Goal: Book appointment/travel/reservation

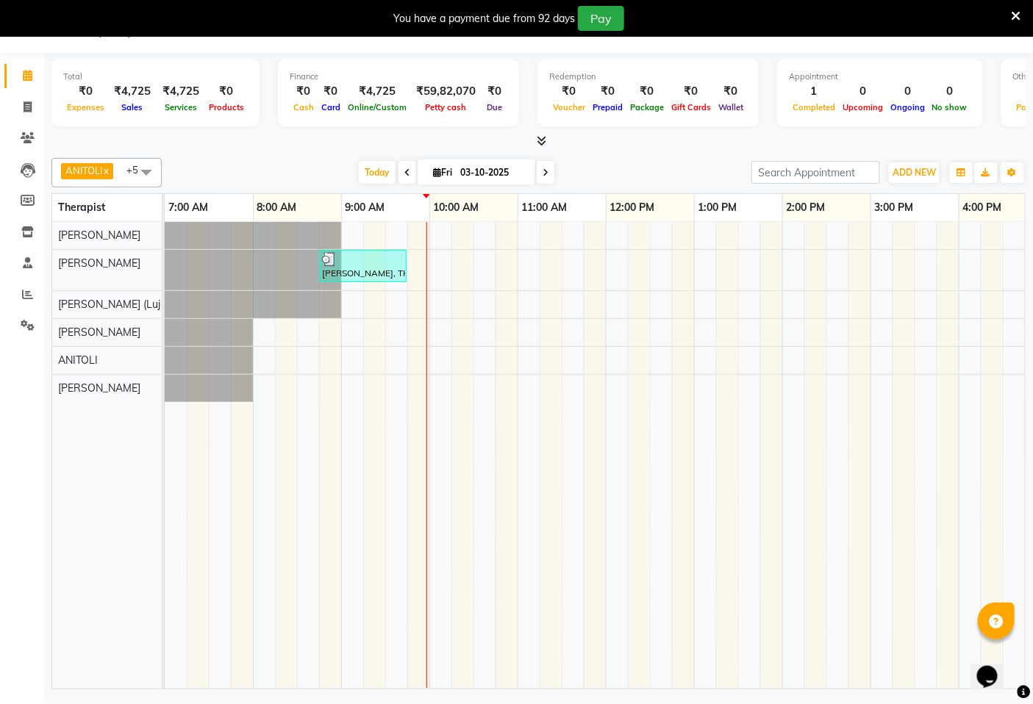
click at [429, 329] on td at bounding box center [440, 455] width 22 height 467
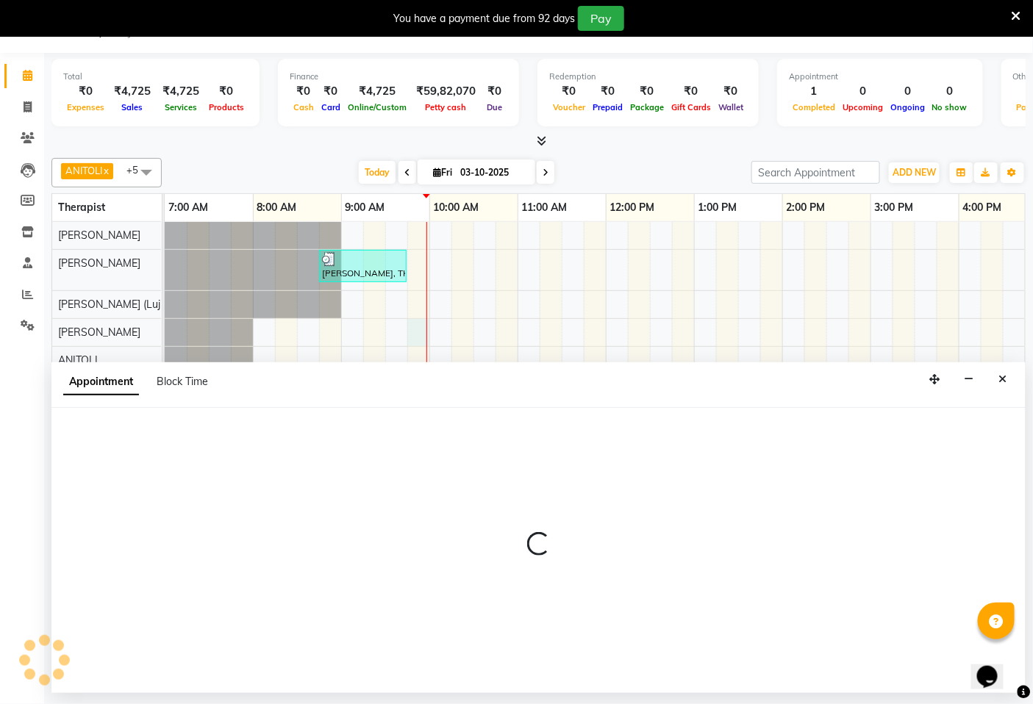
select select "58747"
select select "585"
select select "tentative"
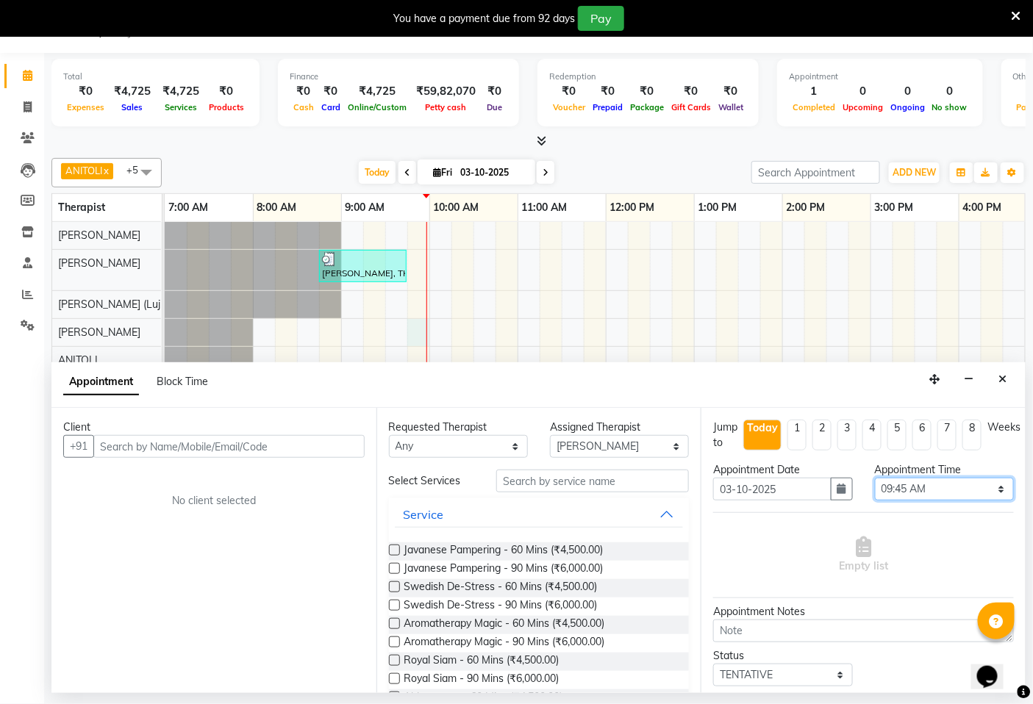
click at [954, 496] on select "Select 08:00 AM 08:15 AM 08:30 AM 08:45 AM 09:00 AM 09:15 AM 09:30 AM 09:45 AM …" at bounding box center [944, 489] width 139 height 23
select select "600"
click at [875, 478] on select "Select 08:00 AM 08:15 AM 08:30 AM 08:45 AM 09:00 AM 09:15 AM 09:30 AM 09:45 AM …" at bounding box center [944, 489] width 139 height 23
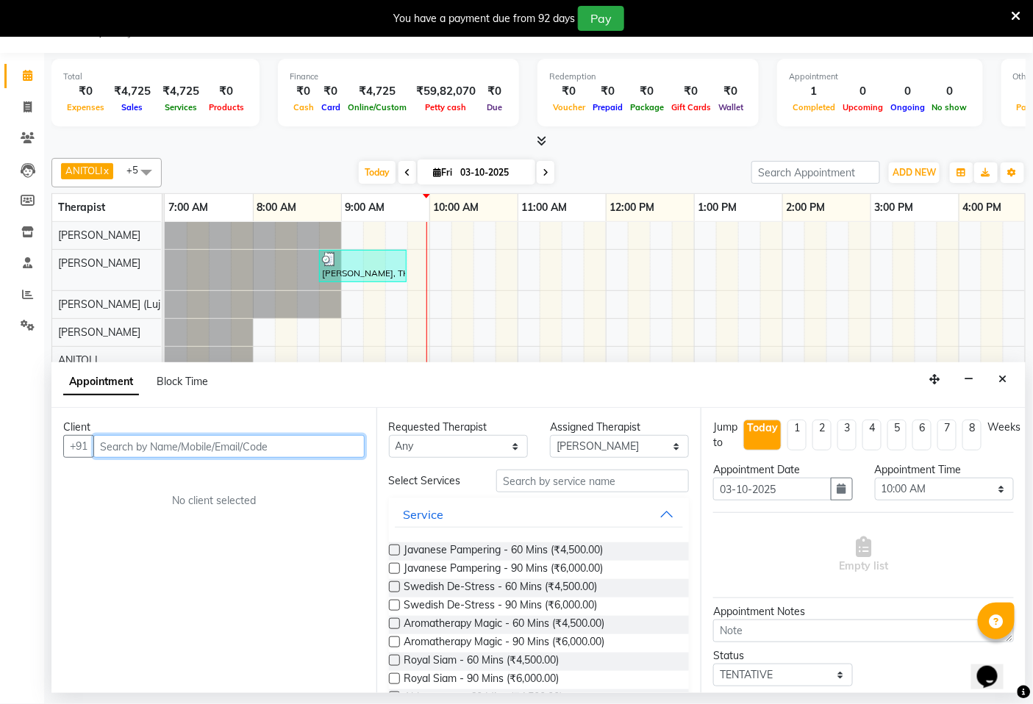
click at [245, 443] on input "text" at bounding box center [228, 446] width 271 height 23
type input "4134134125"
click at [325, 446] on span "Add Client" at bounding box center [334, 446] width 49 height 13
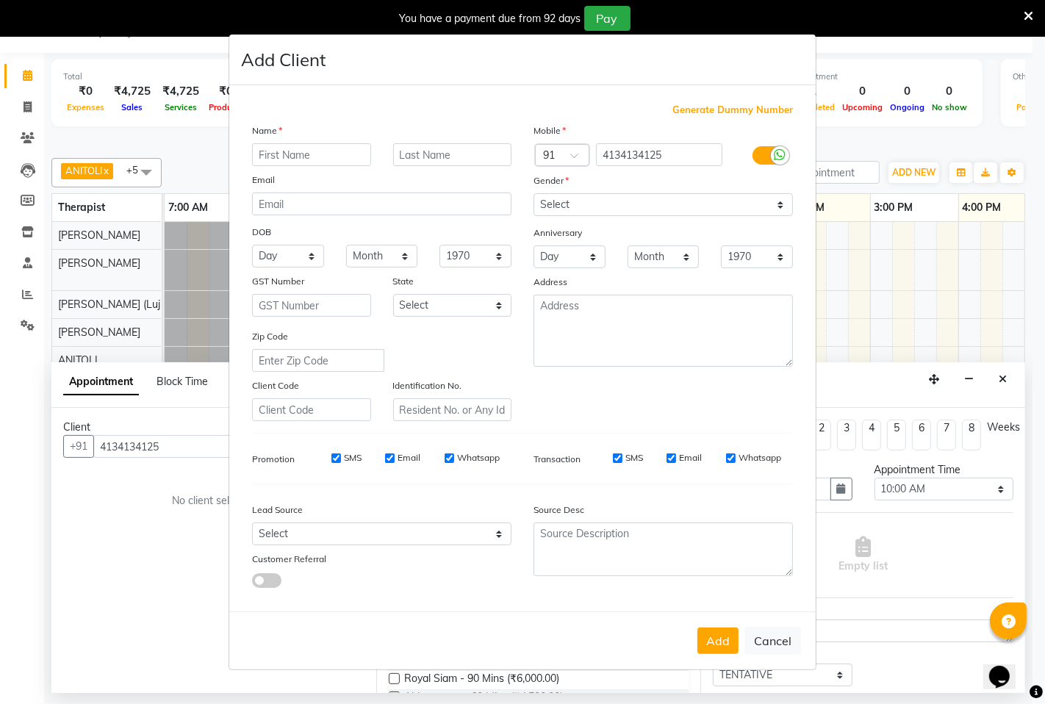
click at [347, 149] on input "text" at bounding box center [311, 154] width 119 height 23
type input "Varun"
click at [771, 108] on span "Generate Dummy Number" at bounding box center [733, 110] width 121 height 15
type input "1284800000071"
checkbox input "false"
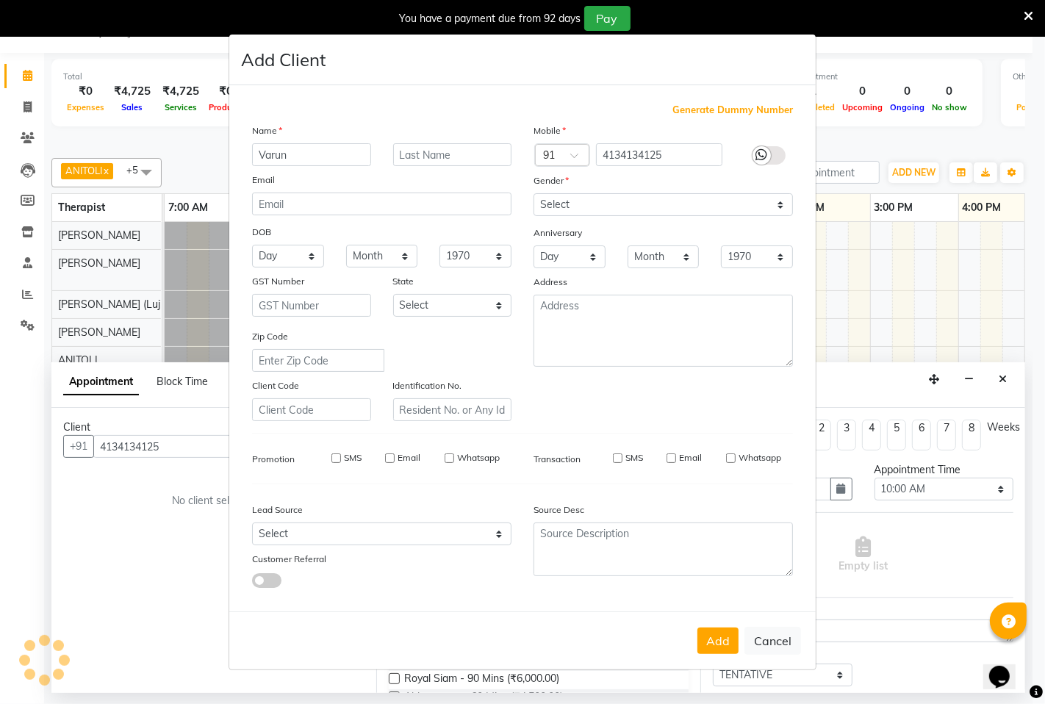
checkbox input "false"
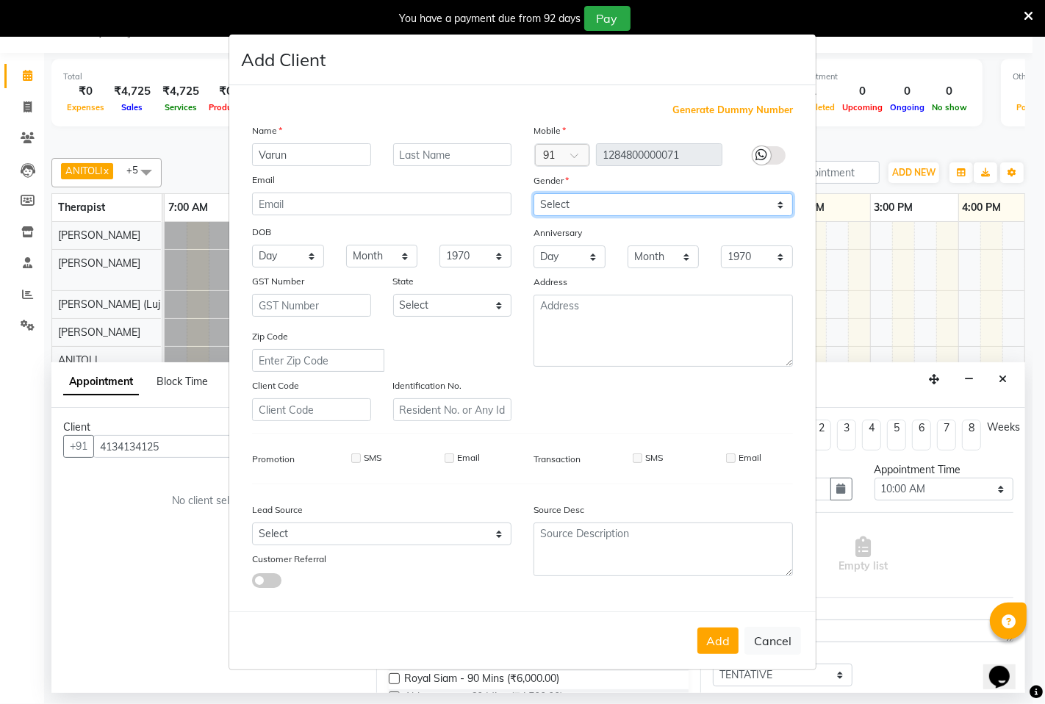
click at [599, 199] on select "Select [DEMOGRAPHIC_DATA] [DEMOGRAPHIC_DATA] Other Prefer Not To Say" at bounding box center [664, 204] width 260 height 23
select select "[DEMOGRAPHIC_DATA]"
click at [534, 193] on select "Select [DEMOGRAPHIC_DATA] [DEMOGRAPHIC_DATA] Other Prefer Not To Say" at bounding box center [664, 204] width 260 height 23
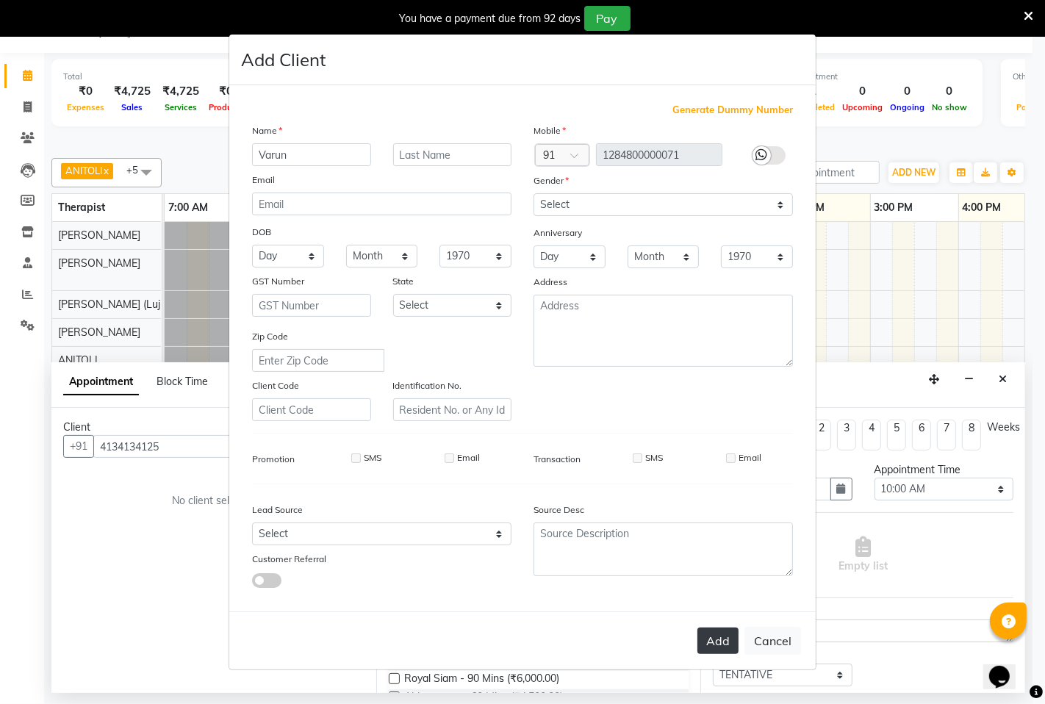
click at [728, 637] on button "Add" at bounding box center [718, 641] width 41 height 26
type input "1284800000071"
select select
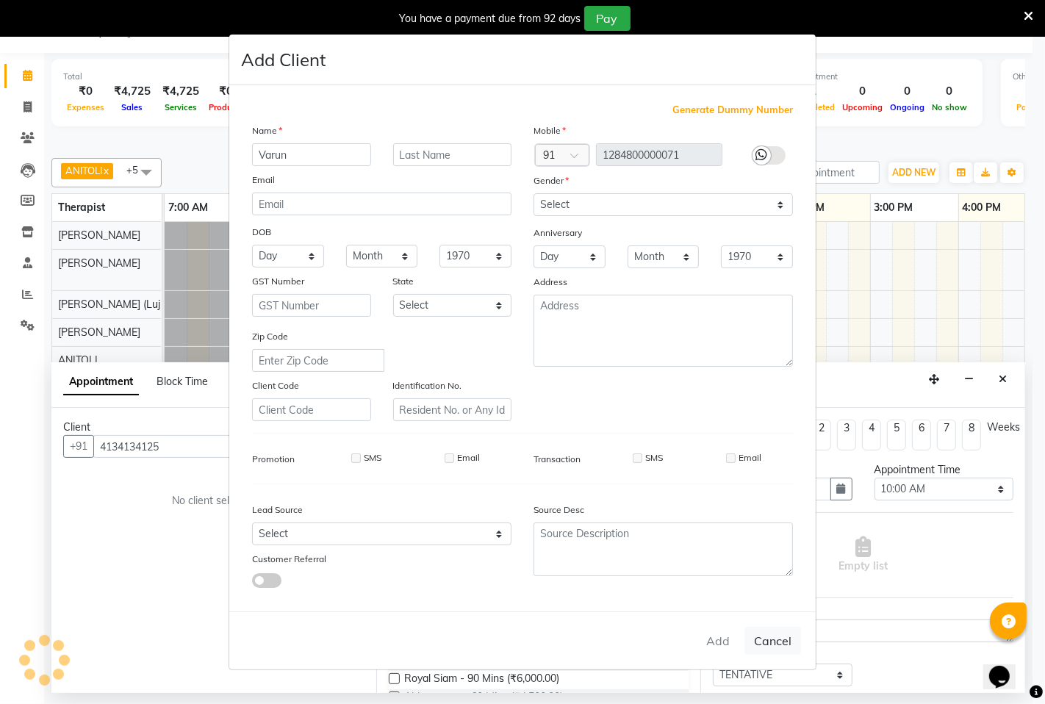
select select
checkbox input "false"
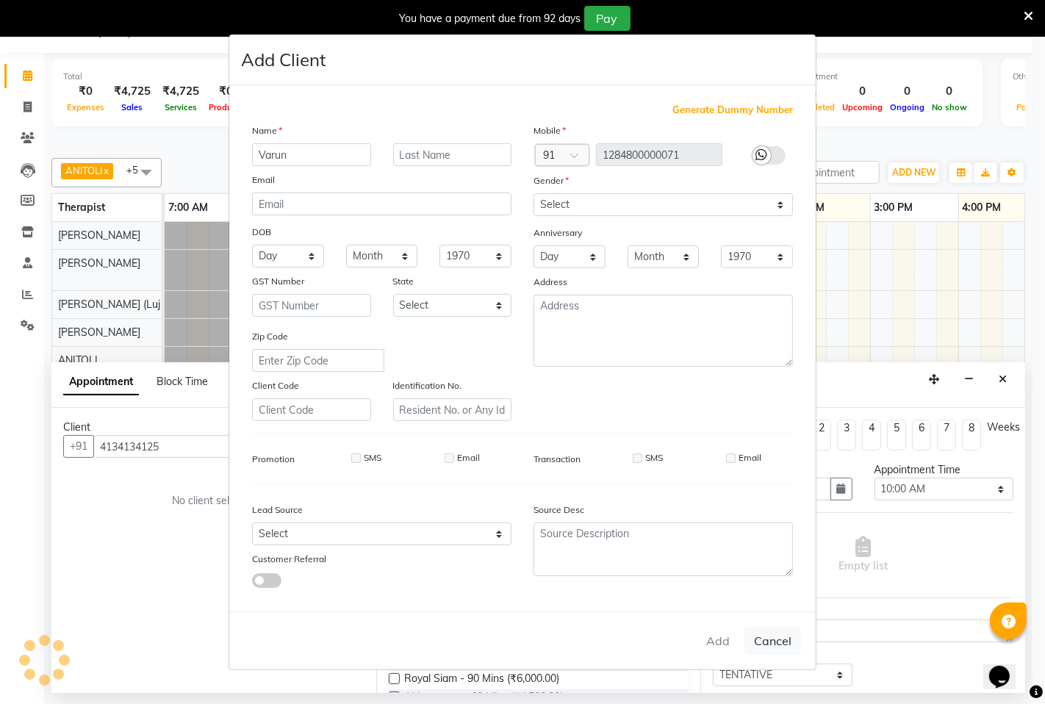
checkbox input "false"
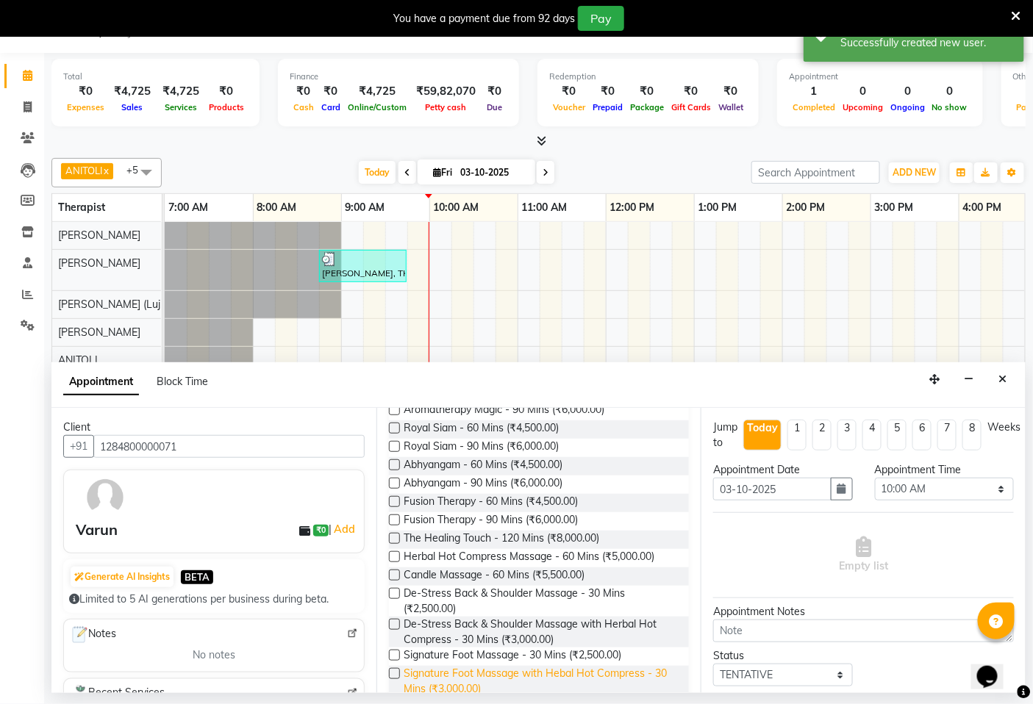
scroll to position [82, 0]
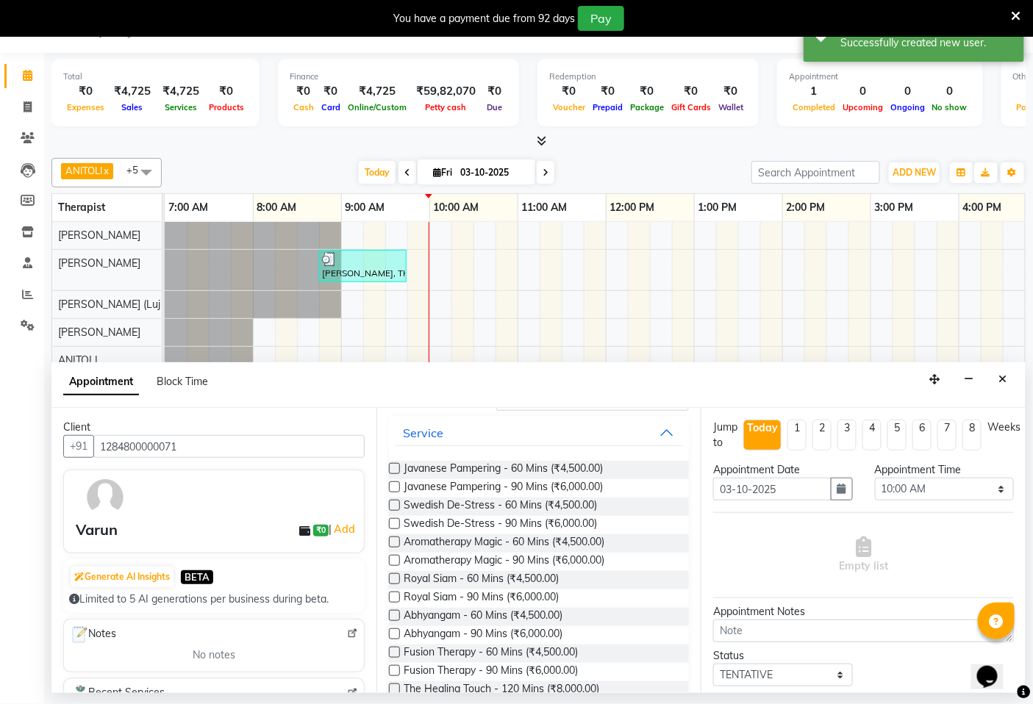
click at [394, 505] on label at bounding box center [394, 505] width 11 height 11
click at [394, 505] on input "checkbox" at bounding box center [394, 507] width 10 height 10
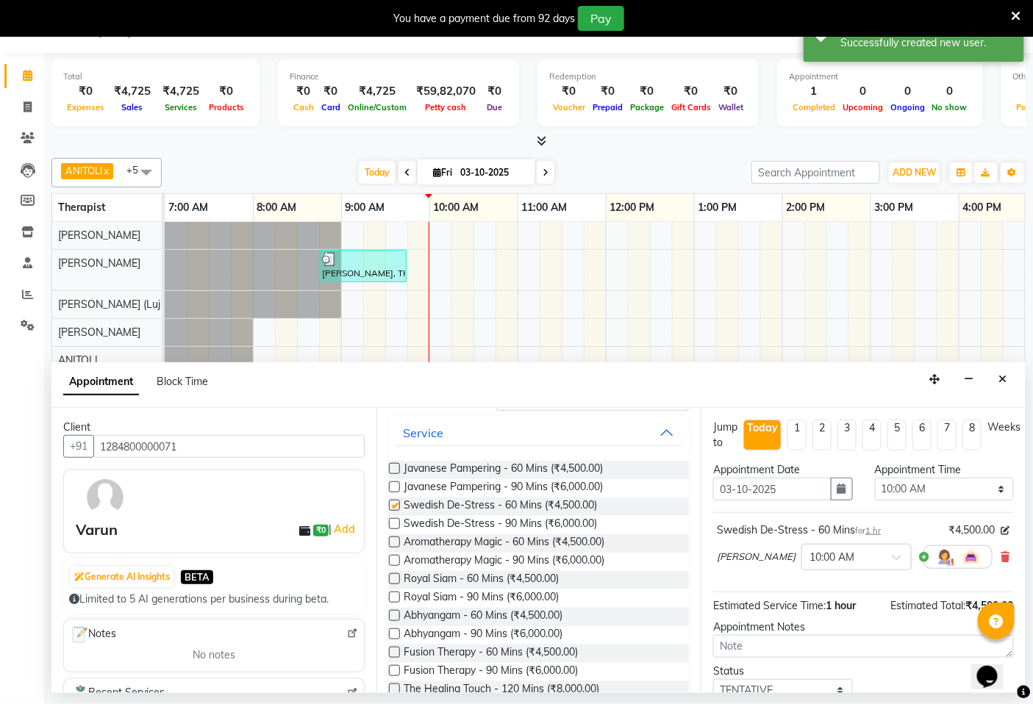
checkbox input "false"
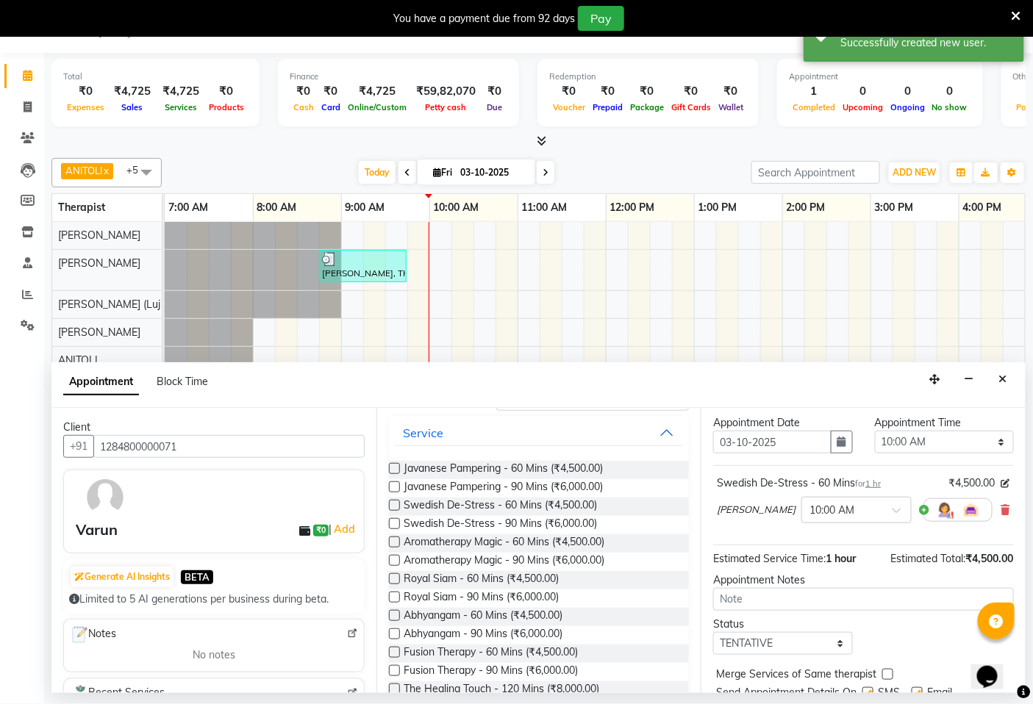
scroll to position [101, 0]
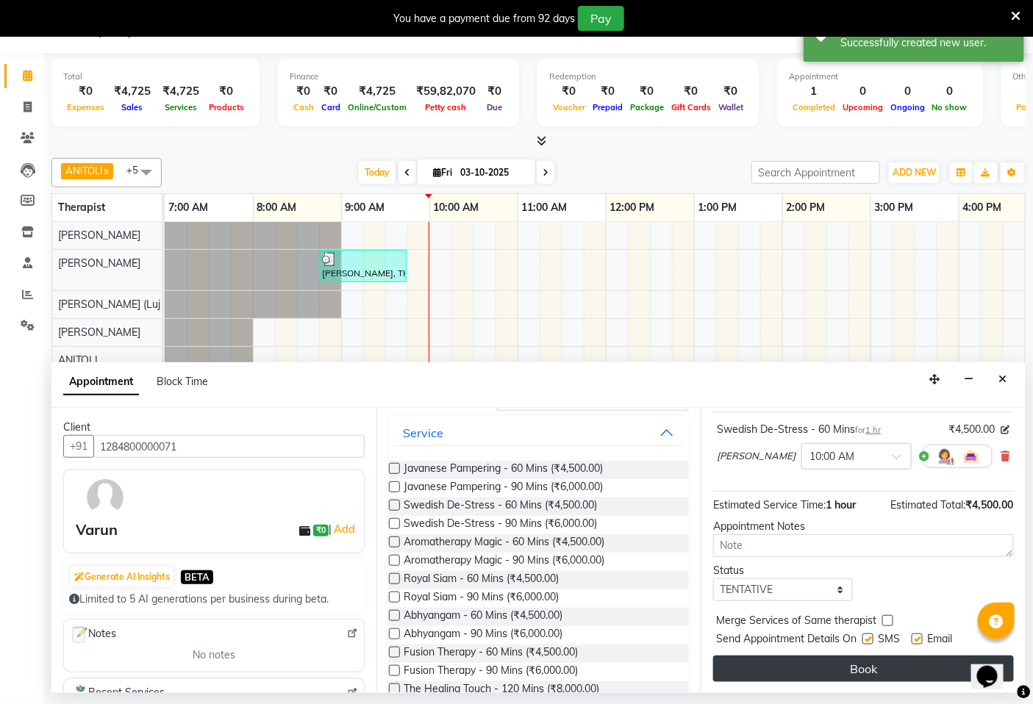
click at [876, 665] on button "Book" at bounding box center [863, 669] width 301 height 26
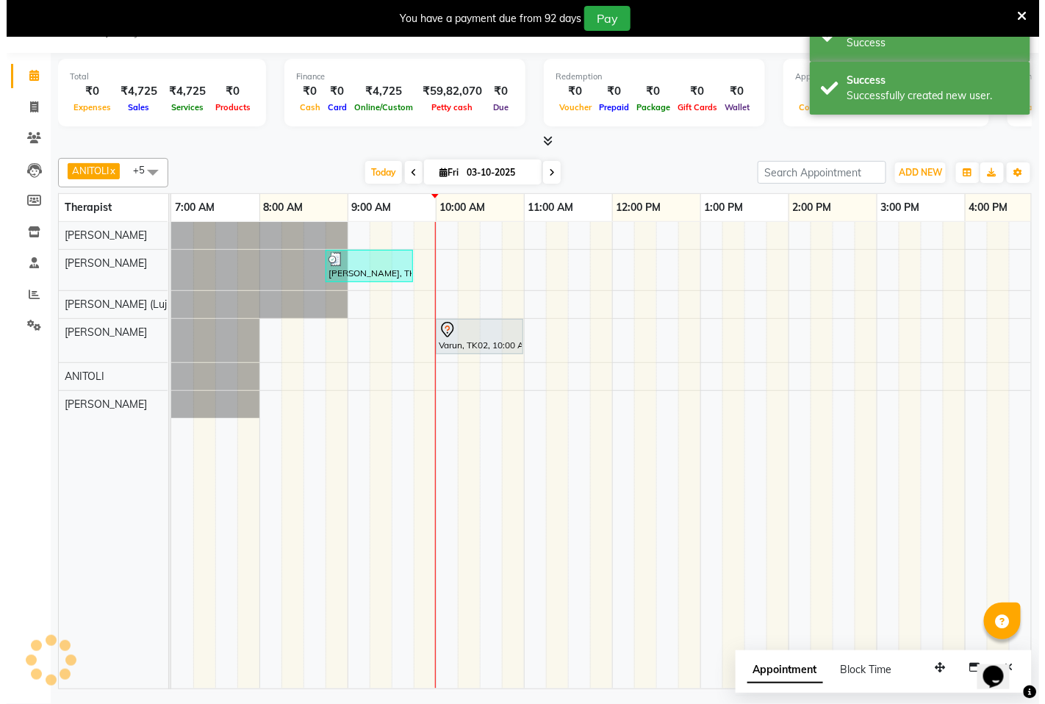
scroll to position [0, 0]
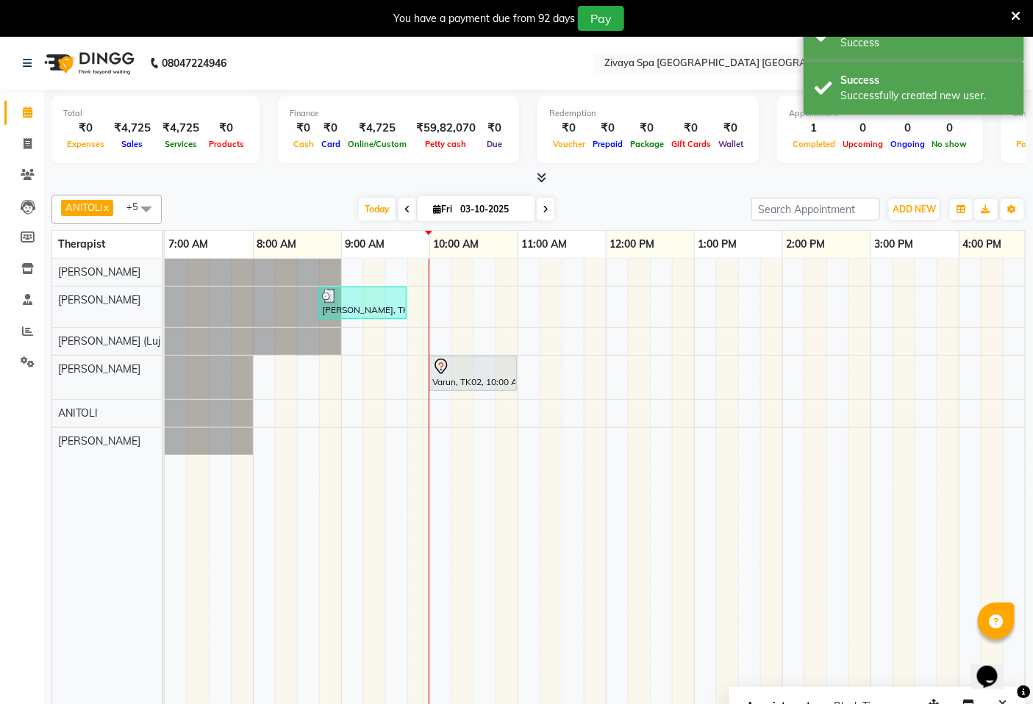
click at [1017, 17] on icon at bounding box center [1017, 16] width 10 height 13
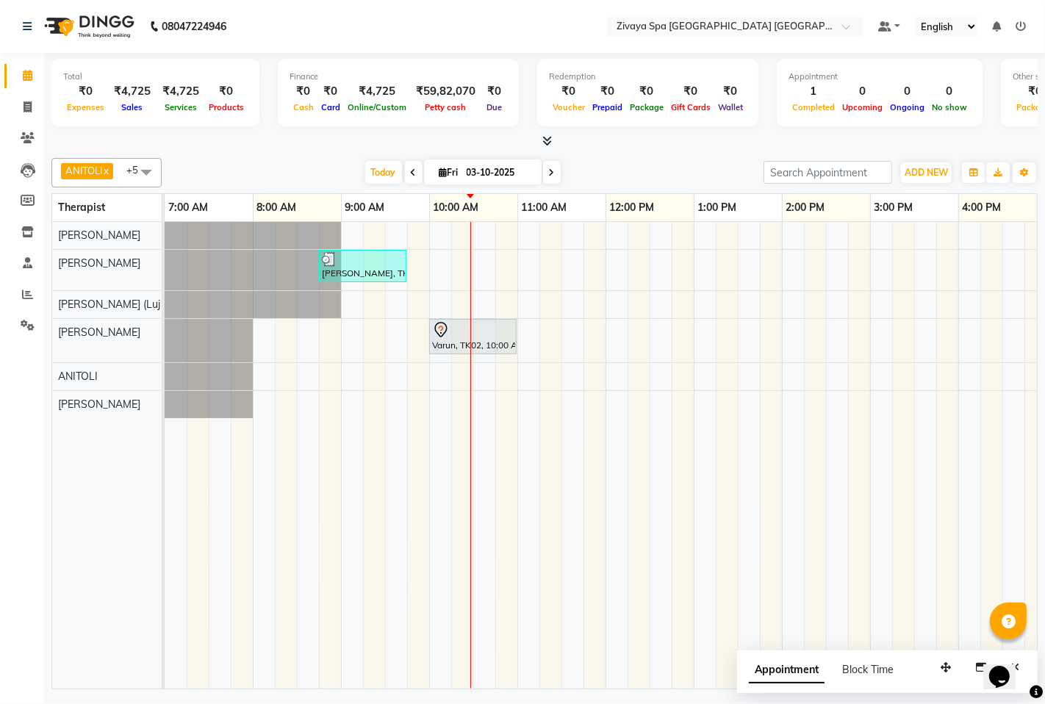
click at [896, 541] on tr at bounding box center [871, 455] width 1412 height 467
